Goal: Information Seeking & Learning: Find specific fact

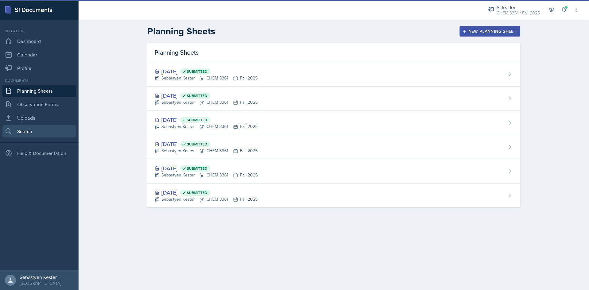
click at [47, 127] on link "Search" at bounding box center [39, 131] width 74 height 12
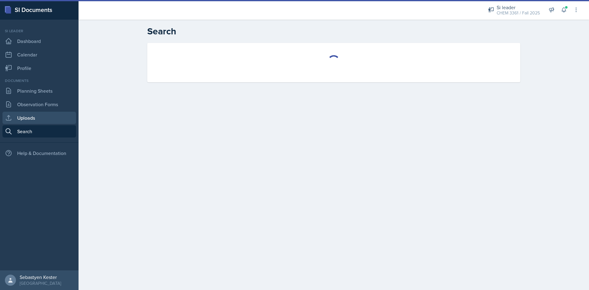
click at [44, 119] on link "Uploads" at bounding box center [39, 118] width 74 height 12
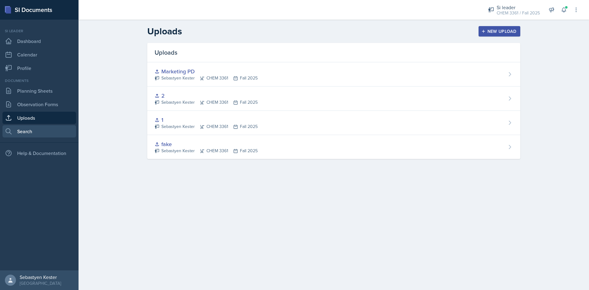
click at [35, 127] on link "Search" at bounding box center [39, 131] width 74 height 12
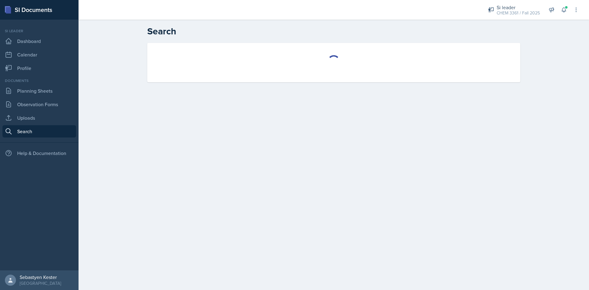
select select "all"
select select "1"
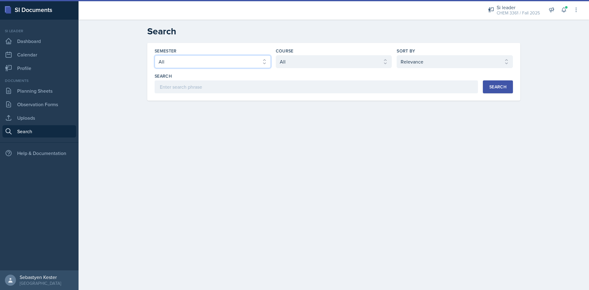
click at [185, 60] on select "Select semester All Fall 2025 Summer 2025 Spring 2025 Fall 2024 Summer 2024 Spr…" at bounding box center [213, 61] width 116 height 13
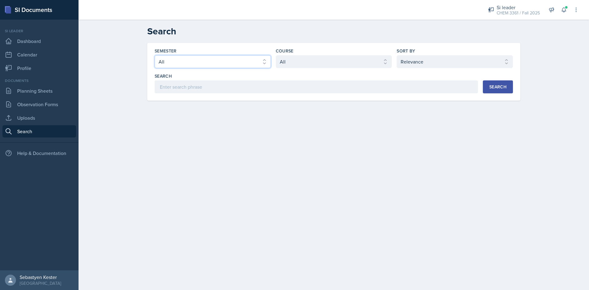
click at [186, 60] on select "Select semester All Fall 2025 Summer 2025 Spring 2025 Fall 2024 Summer 2024 Spr…" at bounding box center [213, 61] width 116 height 13
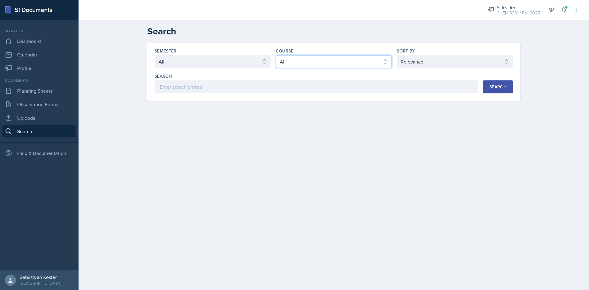
click at [300, 61] on select "Select course All ACCT 2101 ACCT 2102 ACCT 4050 ANTH 1102 ANTH 3301 ARCH 1000 A…" at bounding box center [334, 61] width 116 height 13
select select "69383b3e-032f-49ff-8e62-78052940e95c"
click at [276, 55] on select "Select course All ACCT 2101 ACCT 2102 ACCT 4050 ANTH 1102 ANTH 3301 ARCH 1000 A…" at bounding box center [334, 61] width 116 height 13
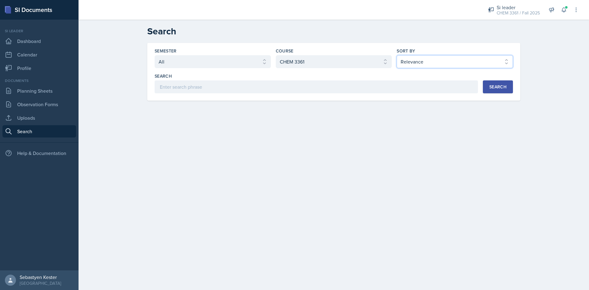
click at [418, 63] on select "Select sort by Relevance Document Date (Asc) Document Date (Desc)" at bounding box center [454, 61] width 116 height 13
select select "3"
click at [396, 55] on select "Select sort by Relevance Document Date (Asc) Document Date (Desc)" at bounding box center [454, 61] width 116 height 13
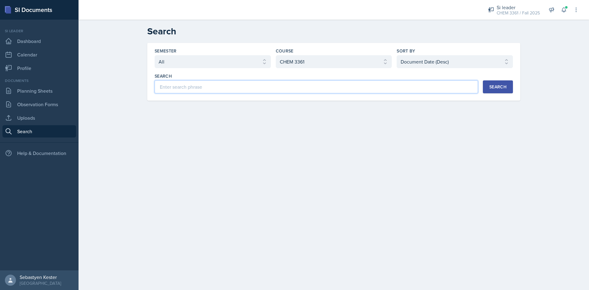
click at [352, 90] on input at bounding box center [316, 86] width 323 height 13
type input "Resonance"
click at [494, 87] on div "Search" at bounding box center [497, 86] width 17 height 5
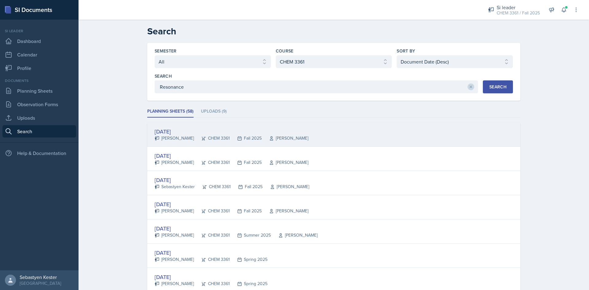
click at [178, 130] on div "[DATE]" at bounding box center [232, 131] width 154 height 8
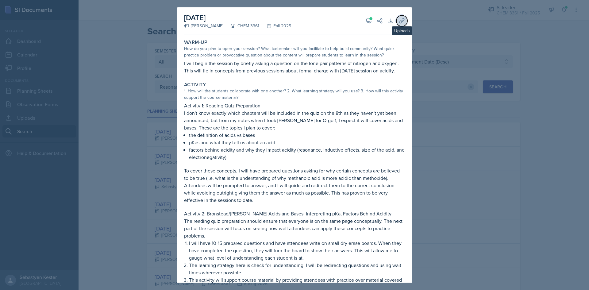
click at [399, 21] on icon at bounding box center [402, 21] width 6 height 6
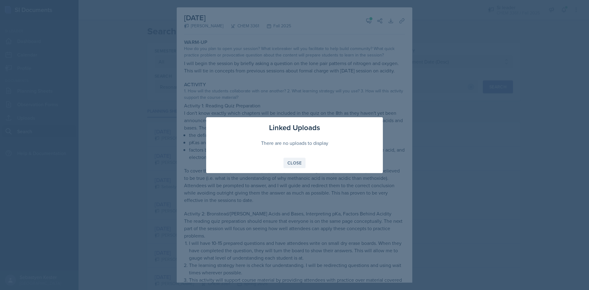
drag, startPoint x: 299, startPoint y: 163, endPoint x: 302, endPoint y: 163, distance: 3.4
click at [299, 164] on div "Close" at bounding box center [294, 162] width 14 height 5
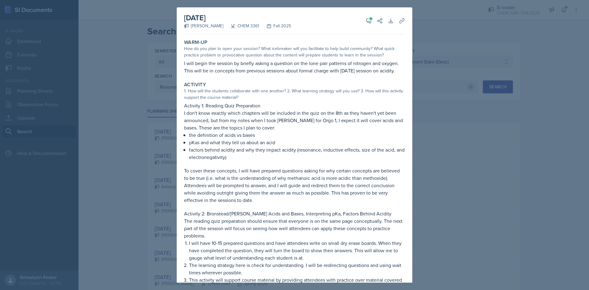
click at [422, 155] on div at bounding box center [294, 145] width 589 height 290
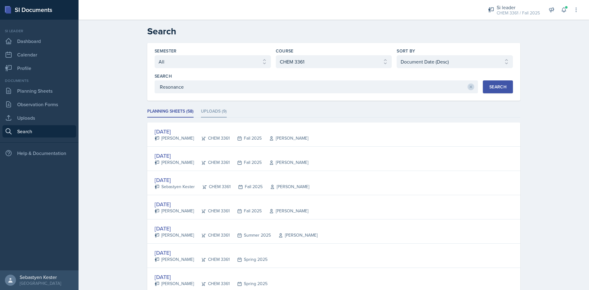
click at [218, 115] on li "Uploads (9)" at bounding box center [214, 111] width 26 height 12
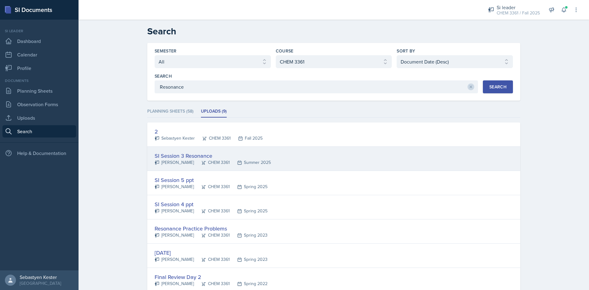
click at [185, 157] on div "SI Session 3 Resonance" at bounding box center [213, 155] width 116 height 8
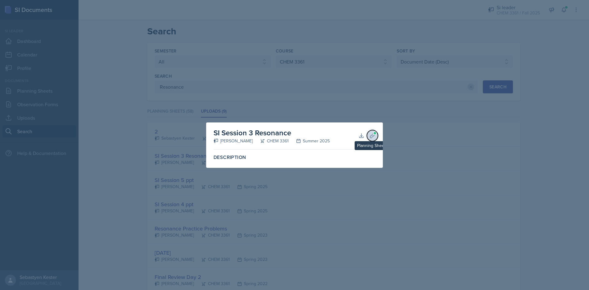
click at [371, 134] on icon at bounding box center [372, 135] width 6 height 6
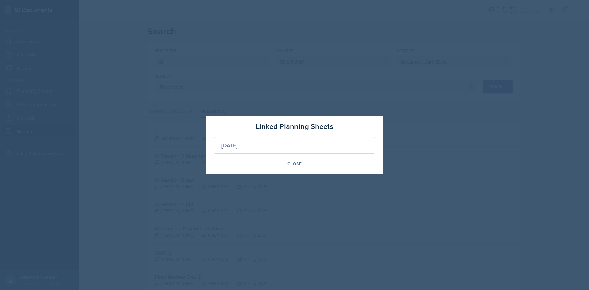
click at [238, 149] on div "[DATE]" at bounding box center [229, 145] width 16 height 8
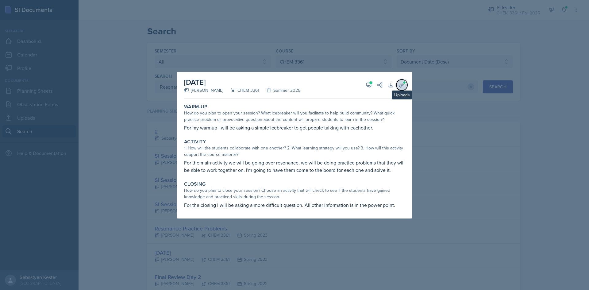
click at [402, 83] on span at bounding box center [404, 83] width 4 height 4
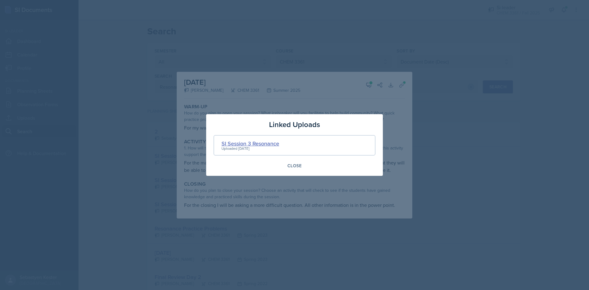
click at [253, 144] on div "SI Session 3 Resonance" at bounding box center [250, 143] width 58 height 8
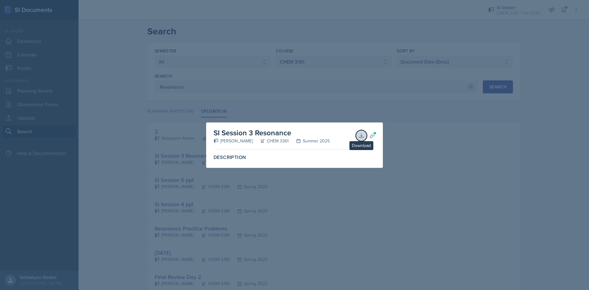
click at [359, 138] on icon at bounding box center [361, 135] width 6 height 6
click at [334, 111] on div at bounding box center [294, 145] width 589 height 290
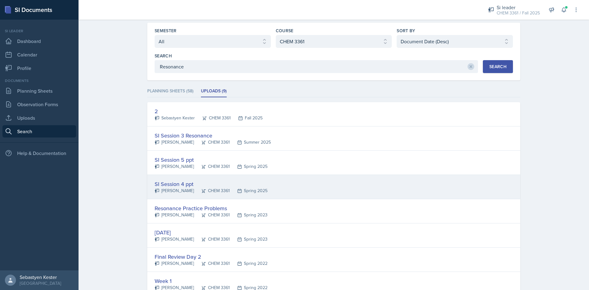
scroll to position [31, 0]
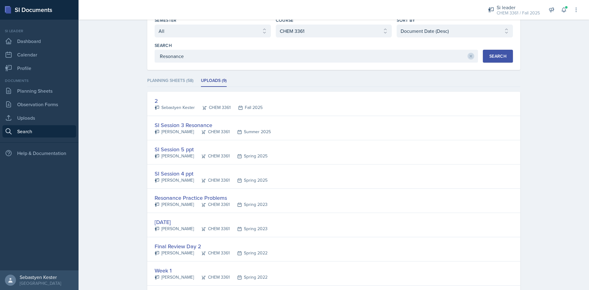
click at [179, 246] on div "Final Review Day 2" at bounding box center [211, 246] width 113 height 8
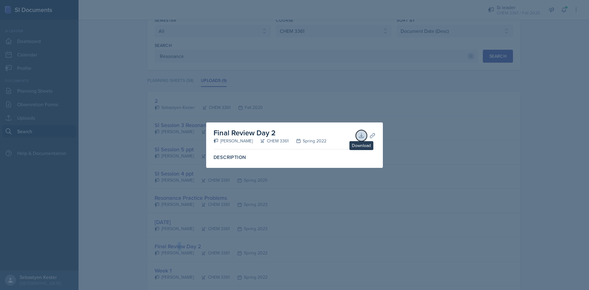
click at [363, 138] on icon at bounding box center [361, 135] width 6 height 6
click at [312, 108] on div at bounding box center [294, 145] width 589 height 290
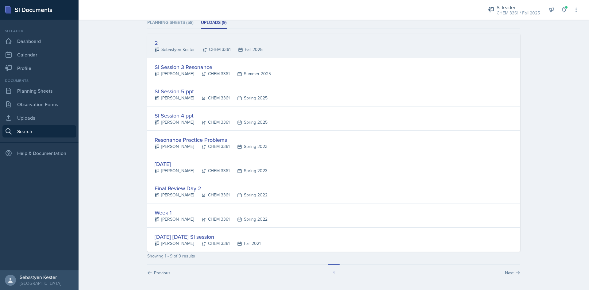
scroll to position [89, 0]
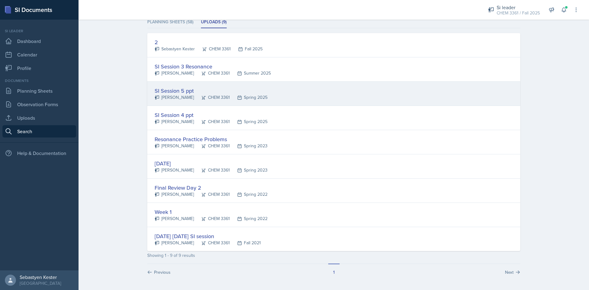
click at [179, 88] on div "SI Session 5 ppt" at bounding box center [211, 90] width 113 height 8
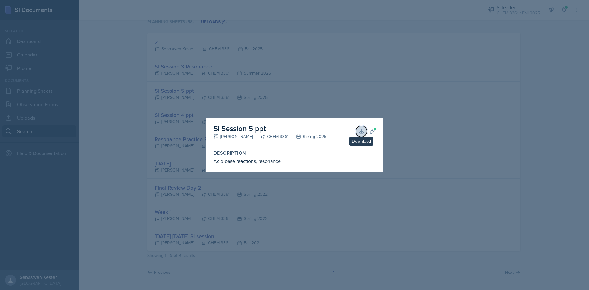
click at [362, 129] on icon at bounding box center [361, 131] width 6 height 6
click at [293, 97] on div at bounding box center [294, 145] width 589 height 290
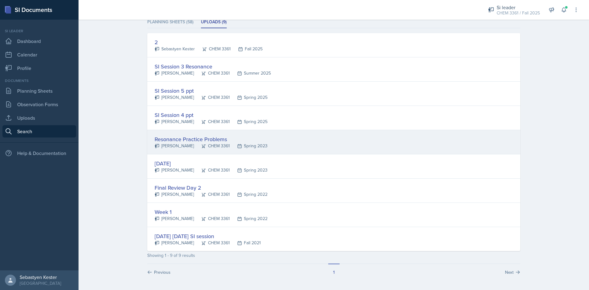
click at [181, 138] on div "Resonance Practice Problems" at bounding box center [211, 139] width 113 height 8
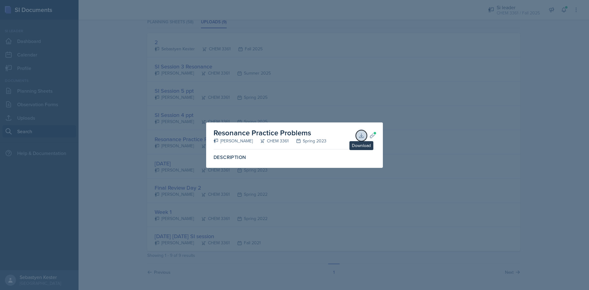
click at [357, 135] on button "Download" at bounding box center [361, 135] width 11 height 11
